Goal: Task Accomplishment & Management: Use online tool/utility

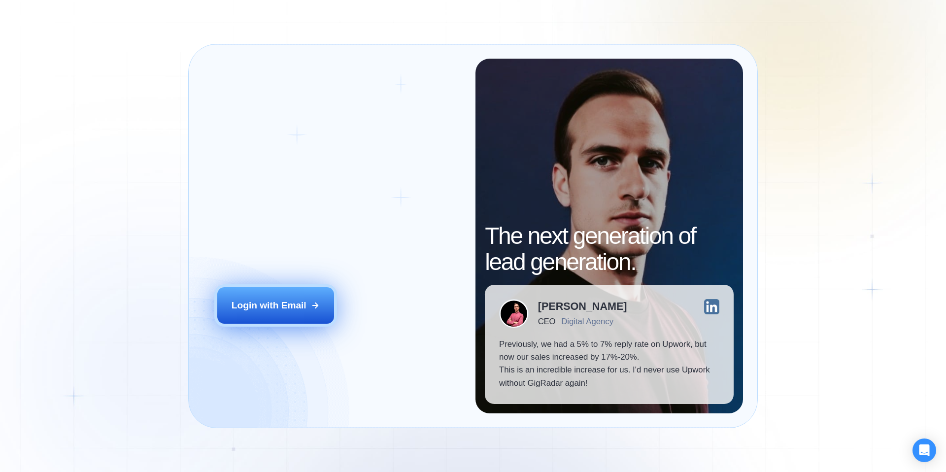
click at [311, 303] on icon at bounding box center [315, 305] width 9 height 9
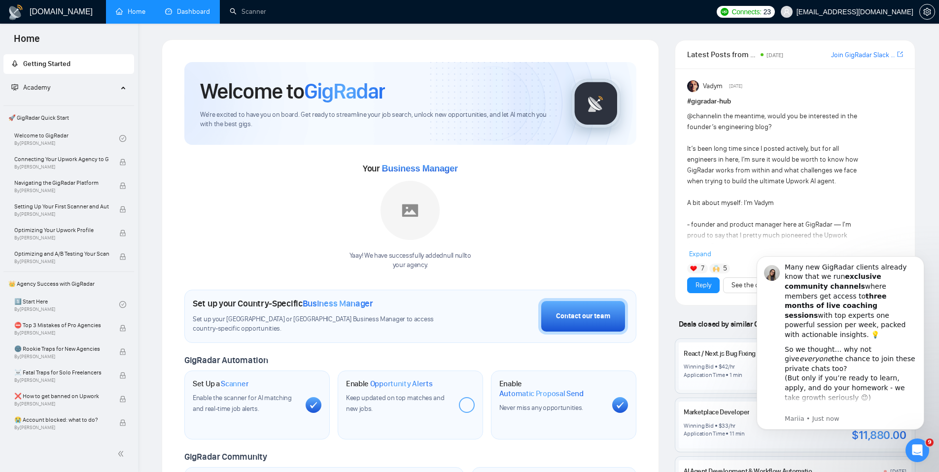
click at [189, 7] on link "Dashboard" at bounding box center [187, 11] width 45 height 8
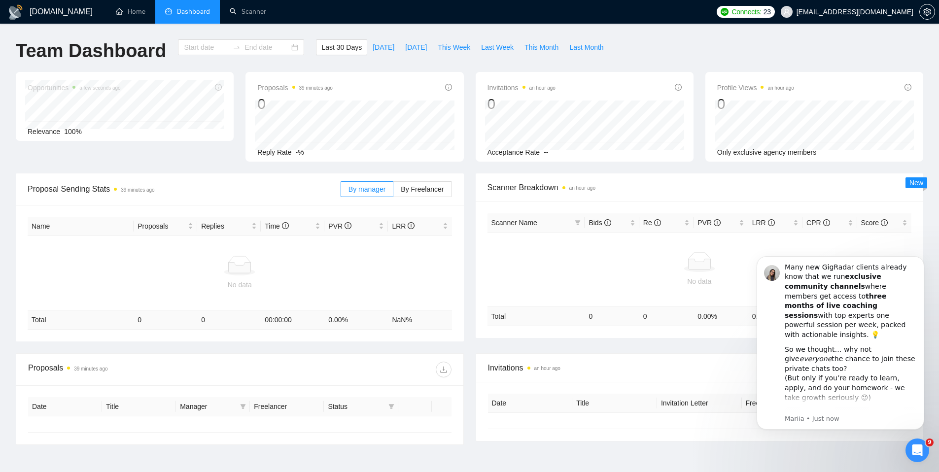
type input "[DATE]"
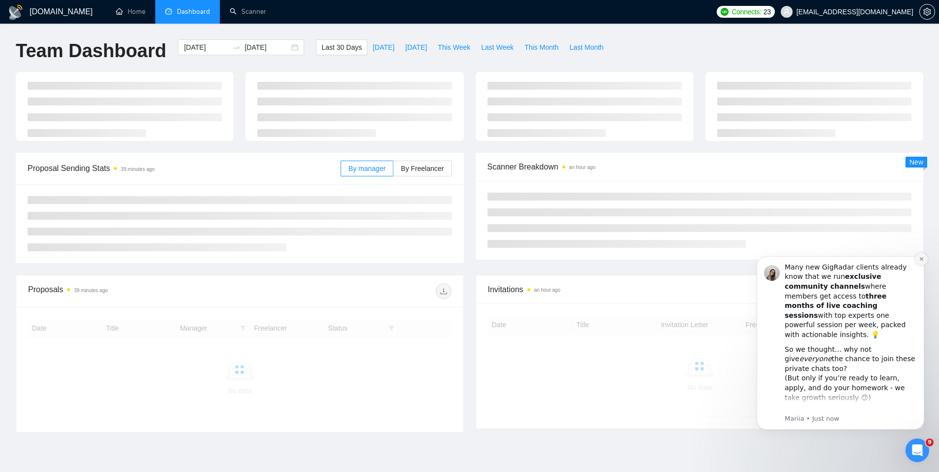
click at [923, 259] on button "Dismiss notification" at bounding box center [921, 259] width 13 height 13
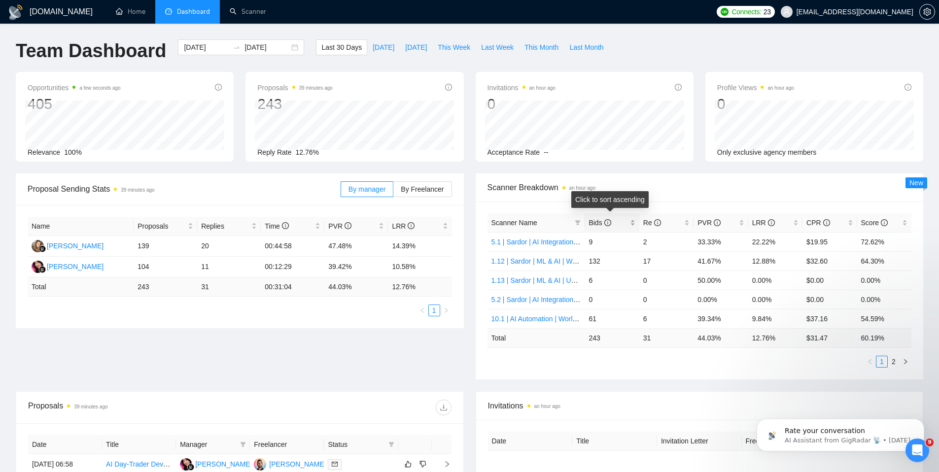
click at [634, 225] on div "Bids" at bounding box center [611, 222] width 46 height 11
click at [634, 226] on div "Bids" at bounding box center [611, 222] width 46 height 11
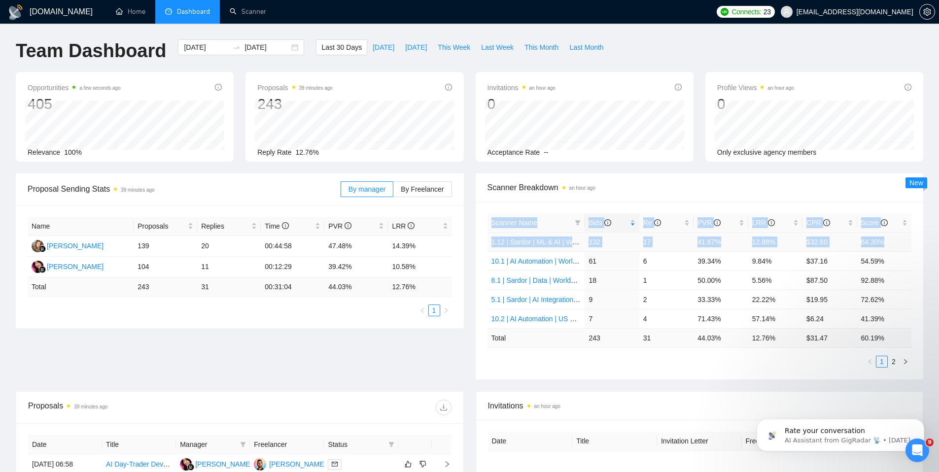
drag, startPoint x: 484, startPoint y: 220, endPoint x: 897, endPoint y: 243, distance: 413.6
click at [897, 243] on div "Scanner Name Bids Re PVR LRR CPR Score 1.12 | Sardor | ML & AI | Worldwide 132 …" at bounding box center [700, 291] width 448 height 178
copy table "Scanner Name Bids Re PVR LRR CPR Score 1.12 | Sardor | ML & AI | Worldwide 132 …"
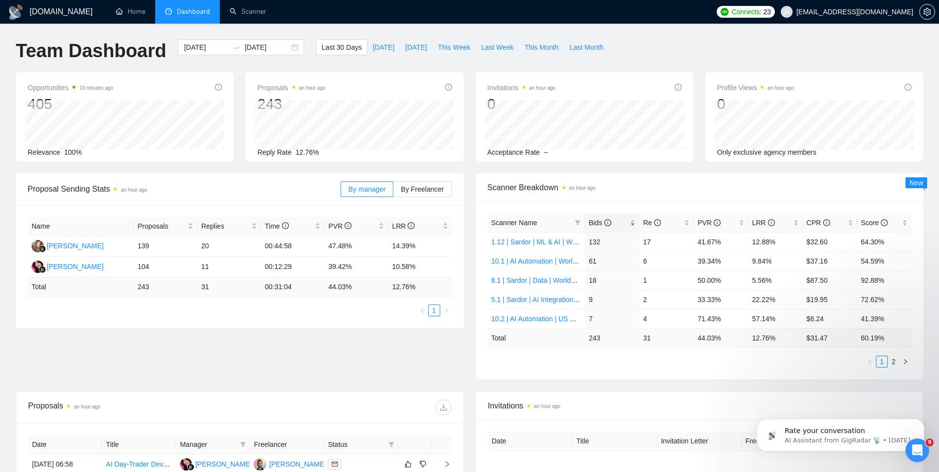
click at [809, 46] on div "Team Dashboard [DATE] [DATE] Last 30 Days [DATE] [DATE] This Week Last Week Thi…" at bounding box center [469, 55] width 919 height 33
click at [239, 8] on link "Scanner" at bounding box center [248, 11] width 36 height 8
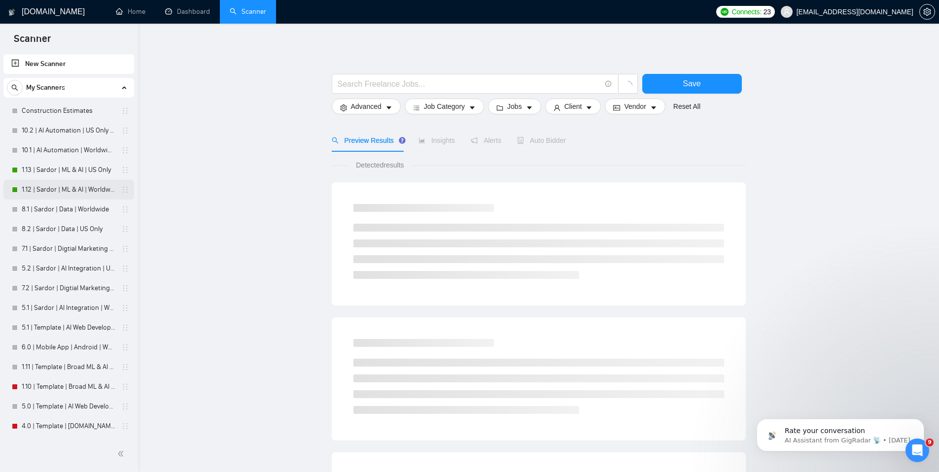
click at [57, 194] on link "1.12 | Sardor | ML & AI | Worldwide" at bounding box center [69, 190] width 94 height 20
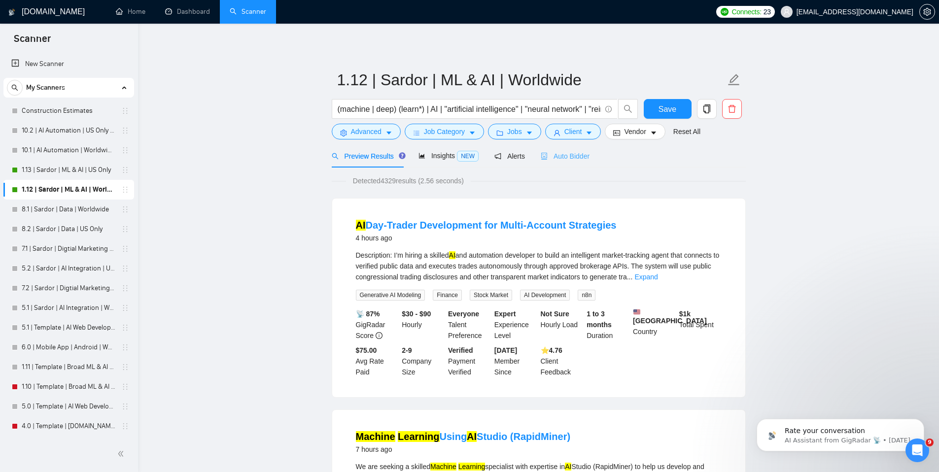
click at [575, 163] on div "Auto Bidder" at bounding box center [565, 155] width 49 height 23
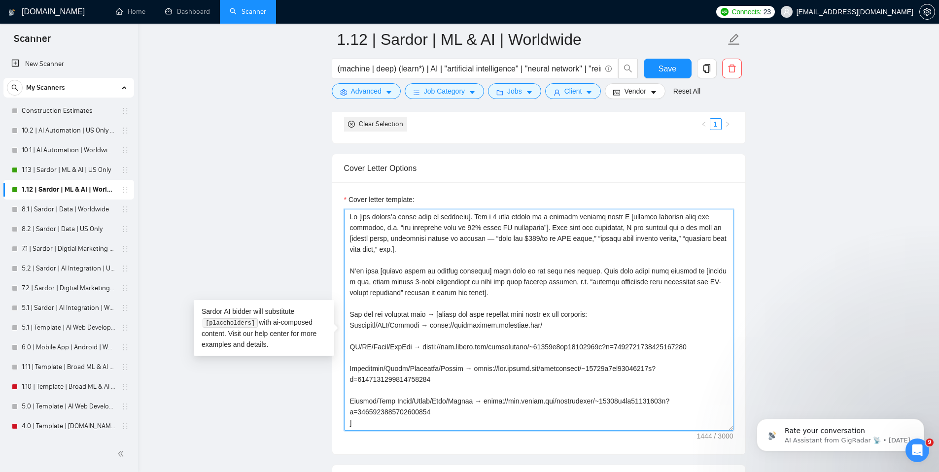
drag, startPoint x: 442, startPoint y: 416, endPoint x: 294, endPoint y: 167, distance: 290.5
click at [294, 167] on main "1.12 | Sardor | ML & AI | Worldwide (machine | deep) (learn*) | AI | "artificia…" at bounding box center [538, 419] width 769 height 2823
paste textarea "Love this project — I can already see two clear ways to make it work."
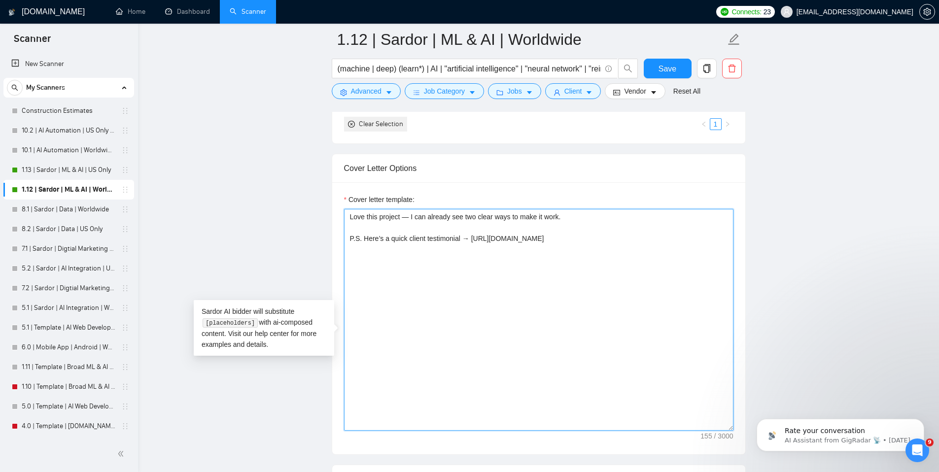
drag, startPoint x: 413, startPoint y: 235, endPoint x: 402, endPoint y: 237, distance: 11.4
click at [402, 237] on textarea "Love this project — I can already see two clear ways to make it work. P.S. Here…" at bounding box center [538, 320] width 389 height 222
click at [612, 231] on textarea "Love this project. I can already see two clear ways to make it work. P.S. Here’…" at bounding box center [538, 320] width 389 height 222
paste textarea "Would you like me to send a 1-minute summary video or jump on a 5-min call to s…"
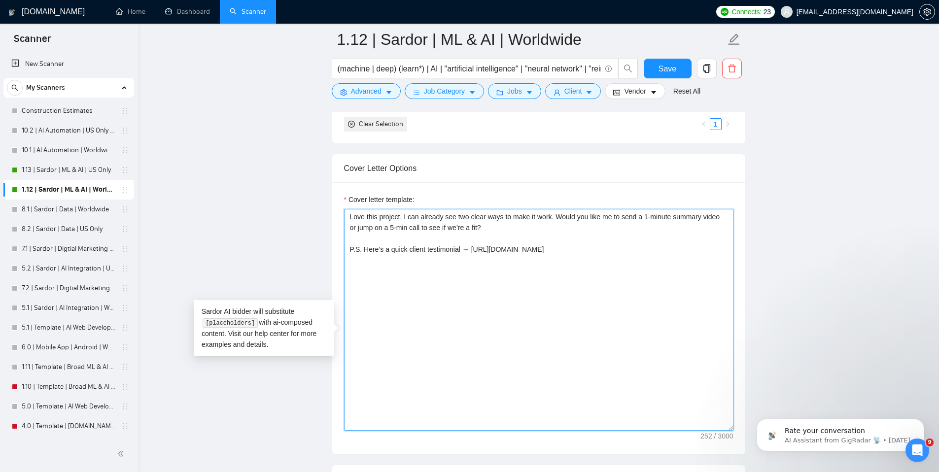
type textarea "Love this project. I can already see two clear ways to make it work. Would you …"
